Goal: Task Accomplishment & Management: Manage account settings

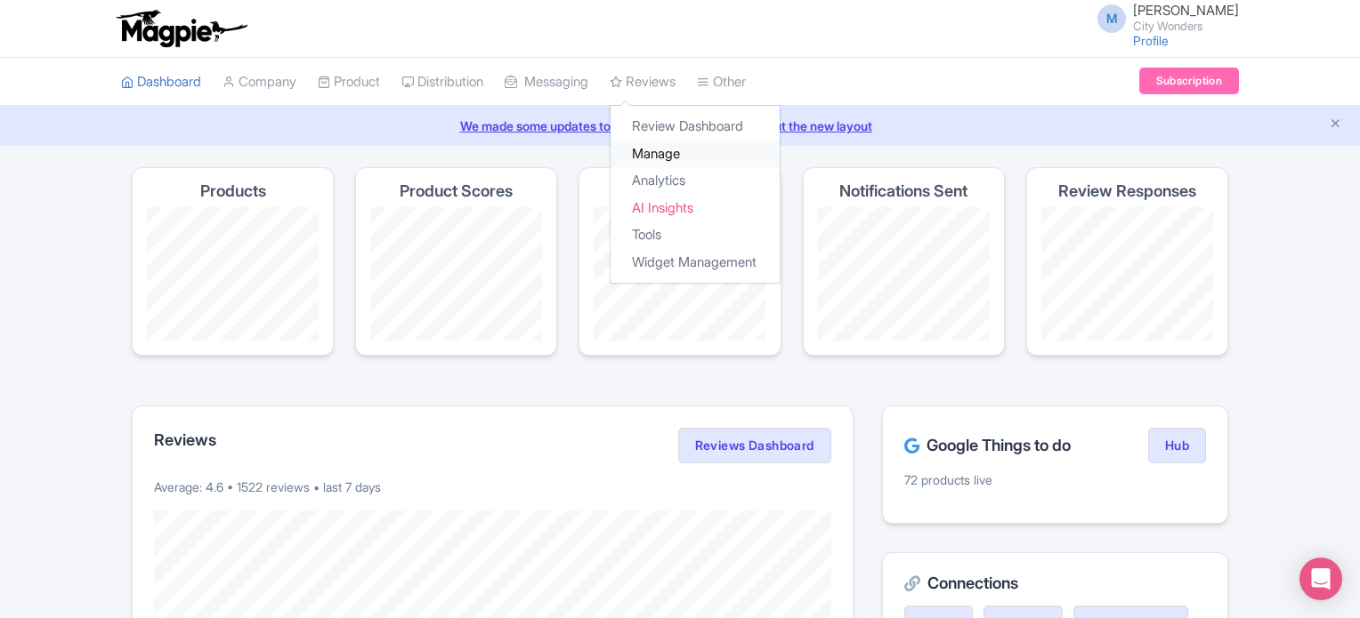
click at [679, 155] on link "Manage" at bounding box center [694, 155] width 169 height 28
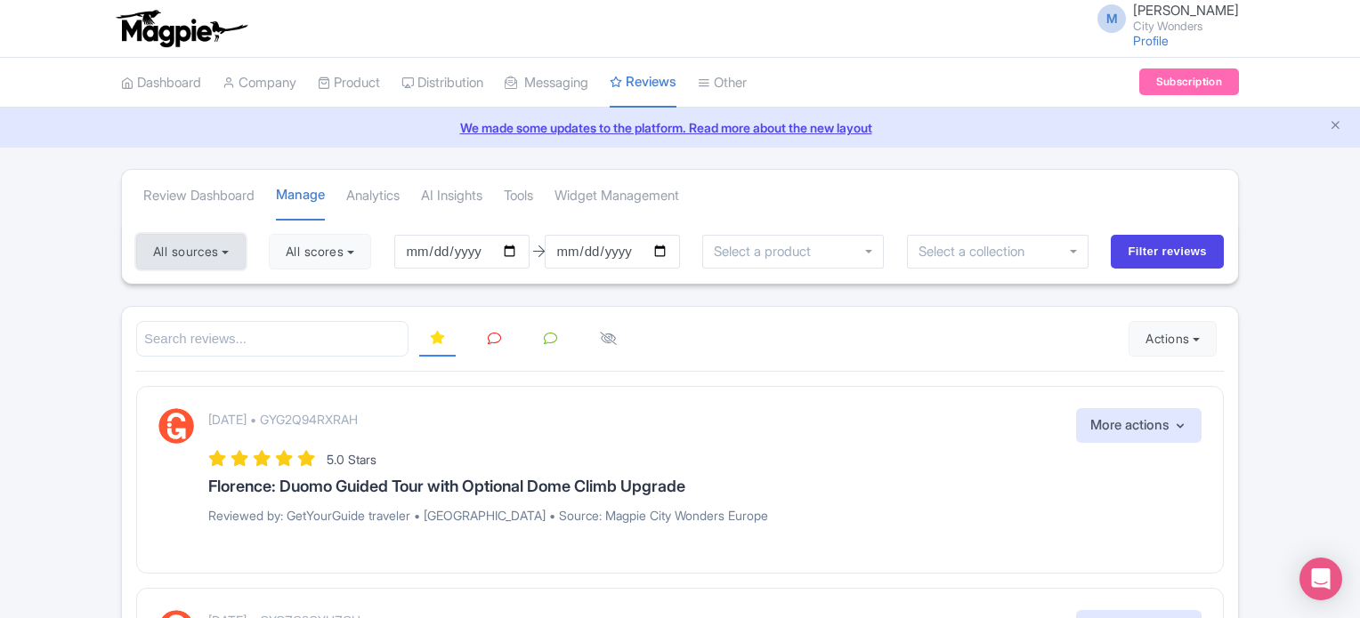
click at [215, 258] on button "All sources" at bounding box center [190, 252] width 109 height 36
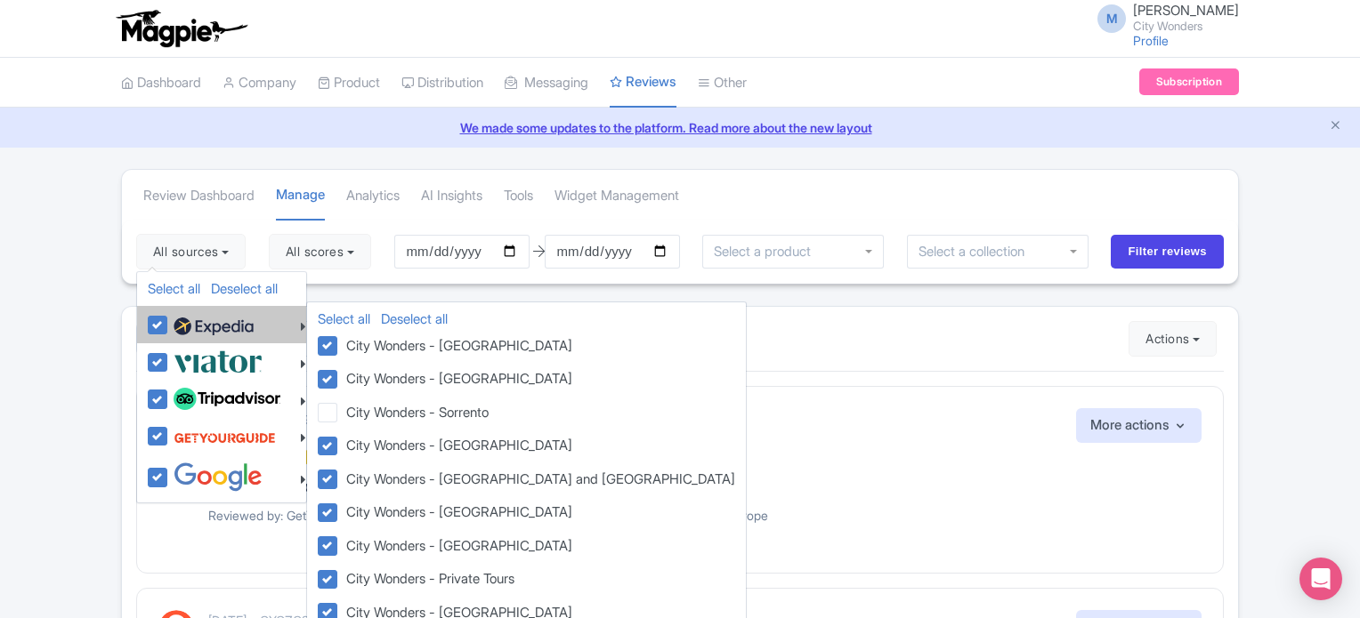
click at [169, 321] on label at bounding box center [211, 325] width 85 height 30
click at [169, 321] on input "checkbox" at bounding box center [175, 316] width 12 height 12
checkbox input "false"
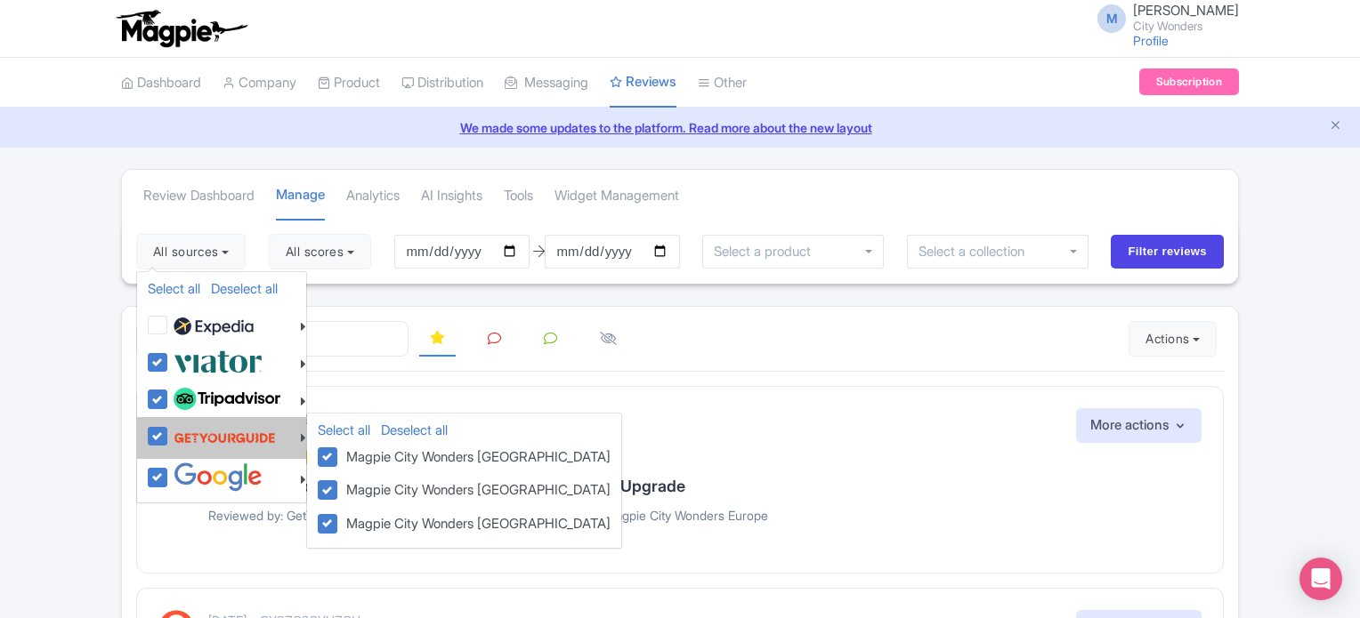
click at [169, 437] on label at bounding box center [222, 438] width 107 height 34
click at [169, 432] on input "checkbox" at bounding box center [175, 427] width 12 height 12
checkbox input "false"
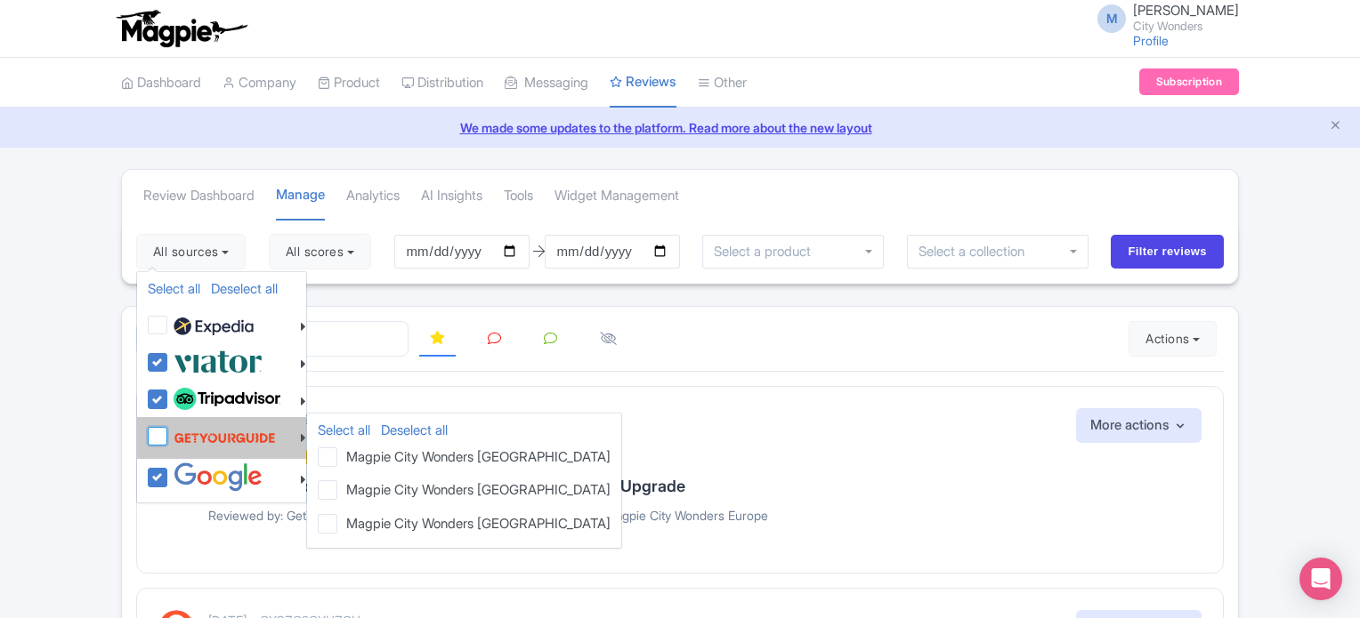
checkbox input "false"
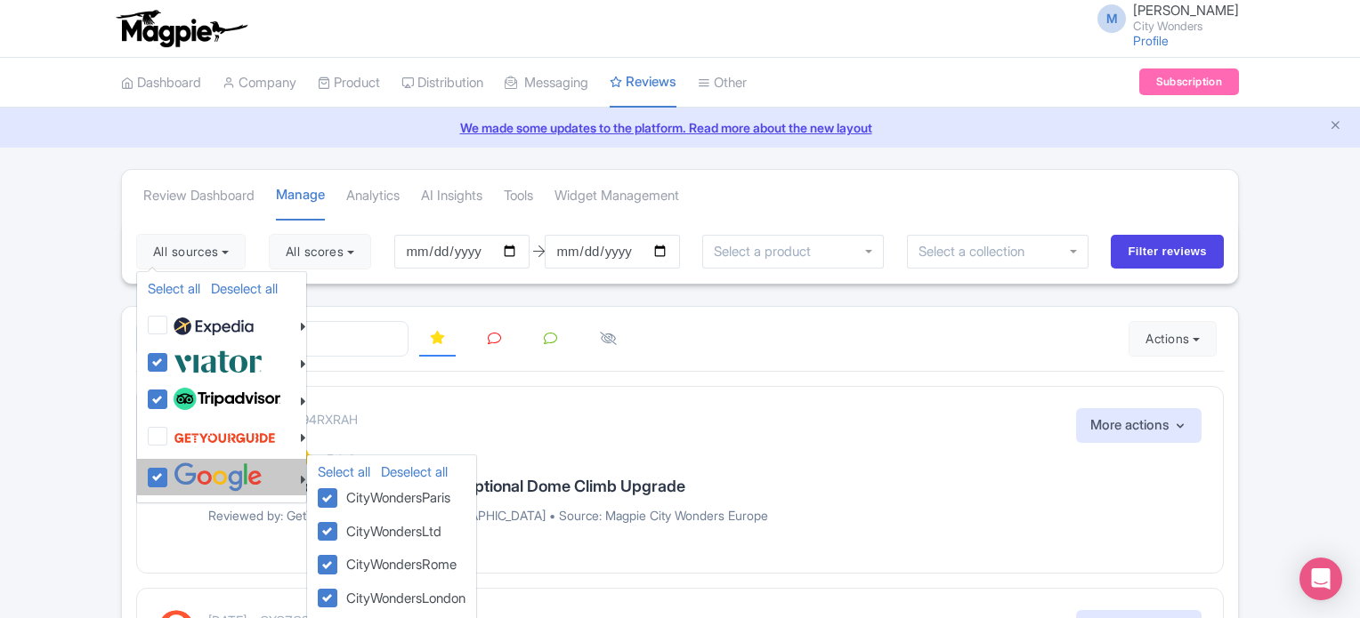
click at [169, 477] on label at bounding box center [215, 477] width 93 height 29
click at [169, 474] on input "checkbox" at bounding box center [175, 469] width 12 height 12
checkbox input "false"
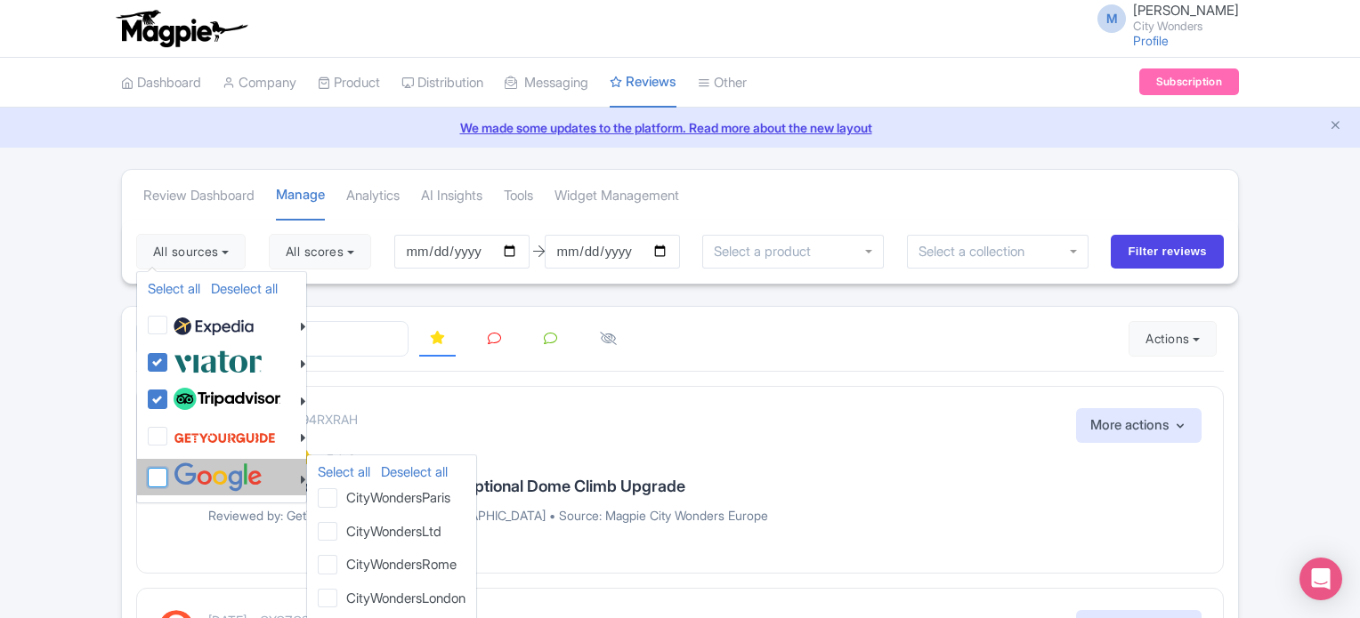
checkbox input "false"
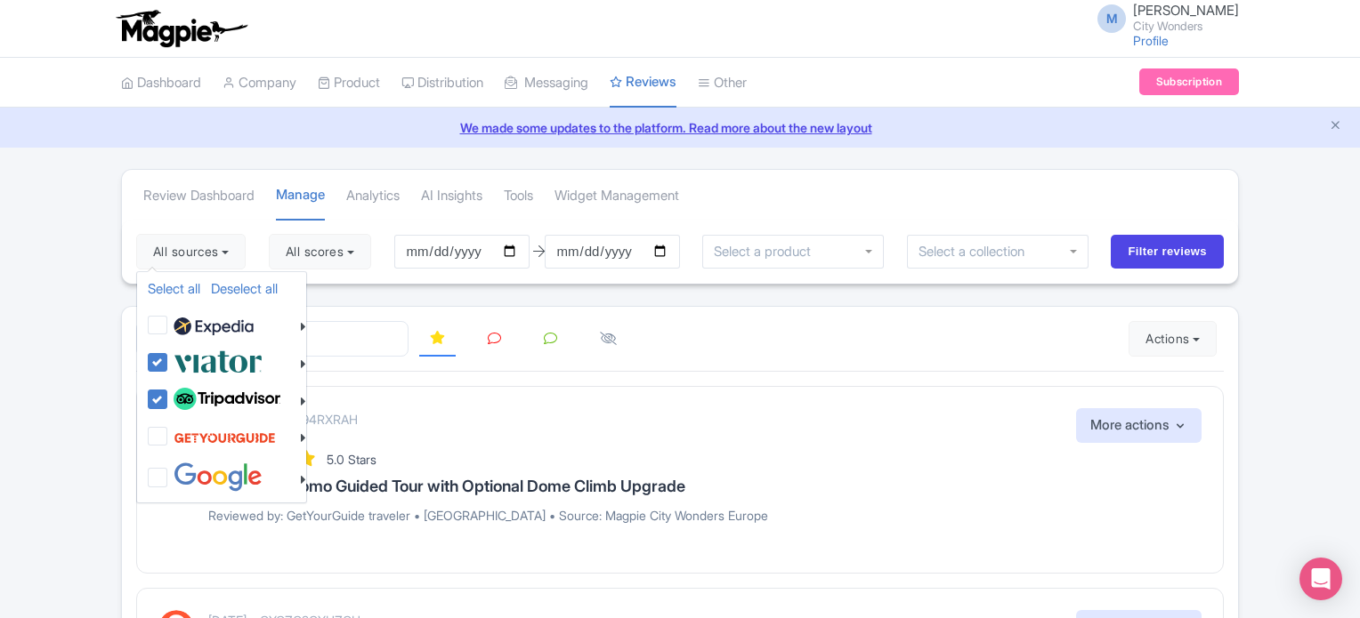
click at [836, 341] on div at bounding box center [679, 339] width 1087 height 36
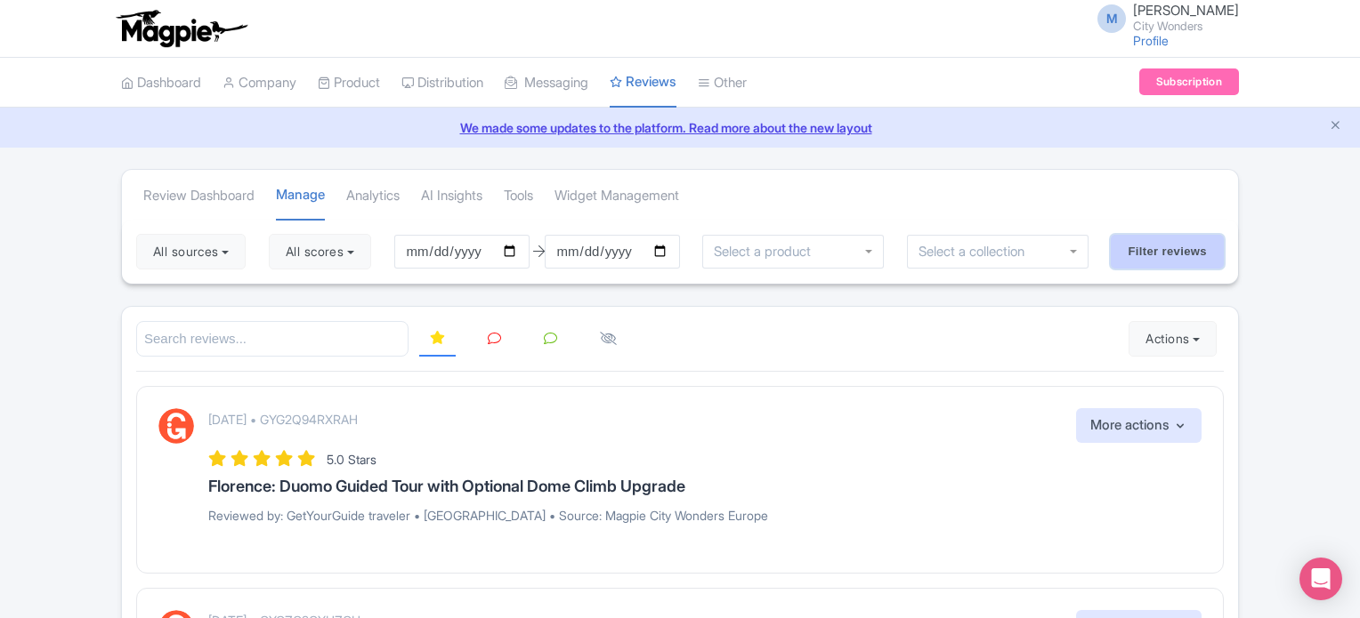
click at [1179, 245] on input "Filter reviews" at bounding box center [1166, 252] width 113 height 34
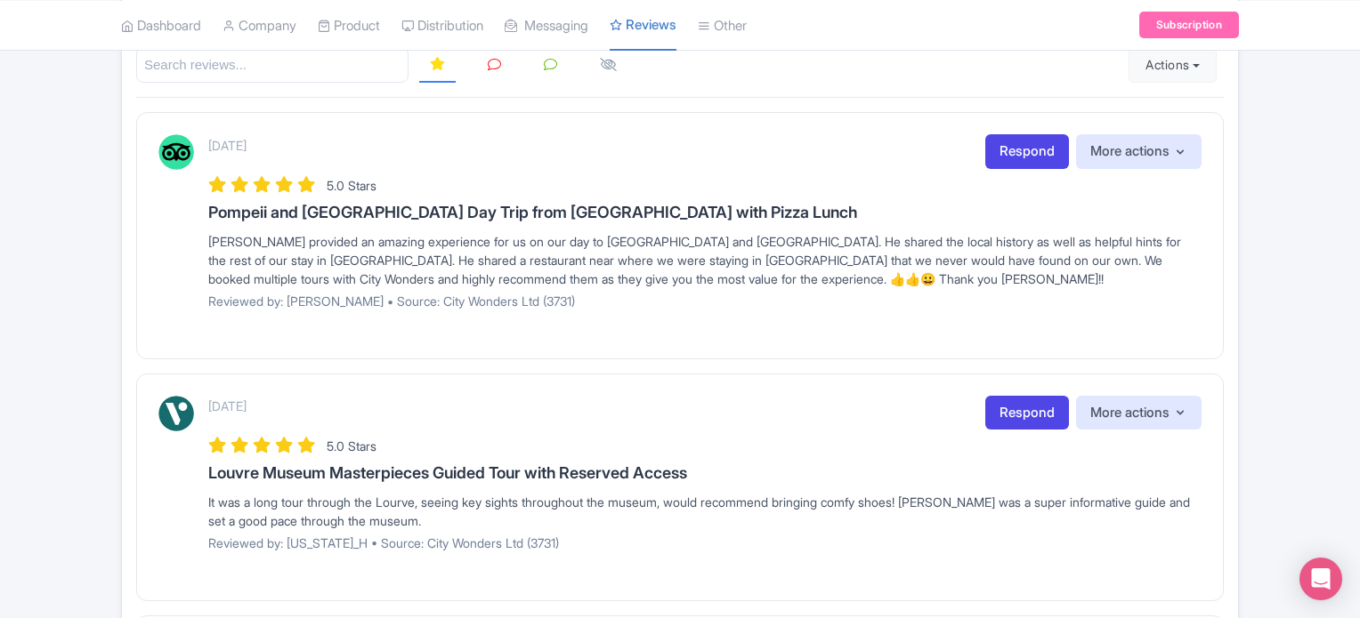
scroll to position [77, 0]
